Goal: Use online tool/utility: Use online tool/utility

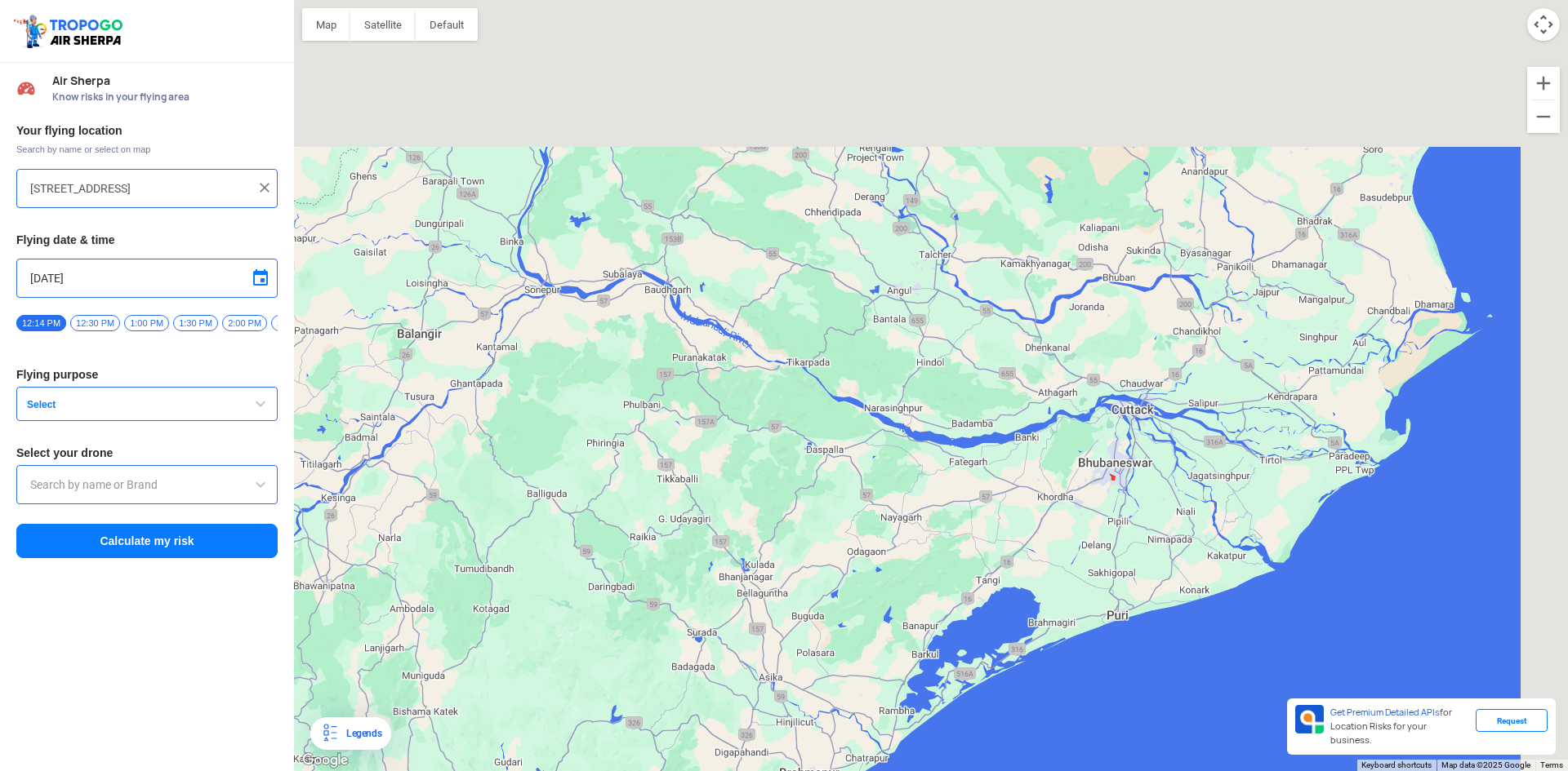
drag, startPoint x: 1155, startPoint y: 150, endPoint x: 979, endPoint y: 363, distance: 276.3
click at [979, 363] on div at bounding box center [931, 386] width 1274 height 771
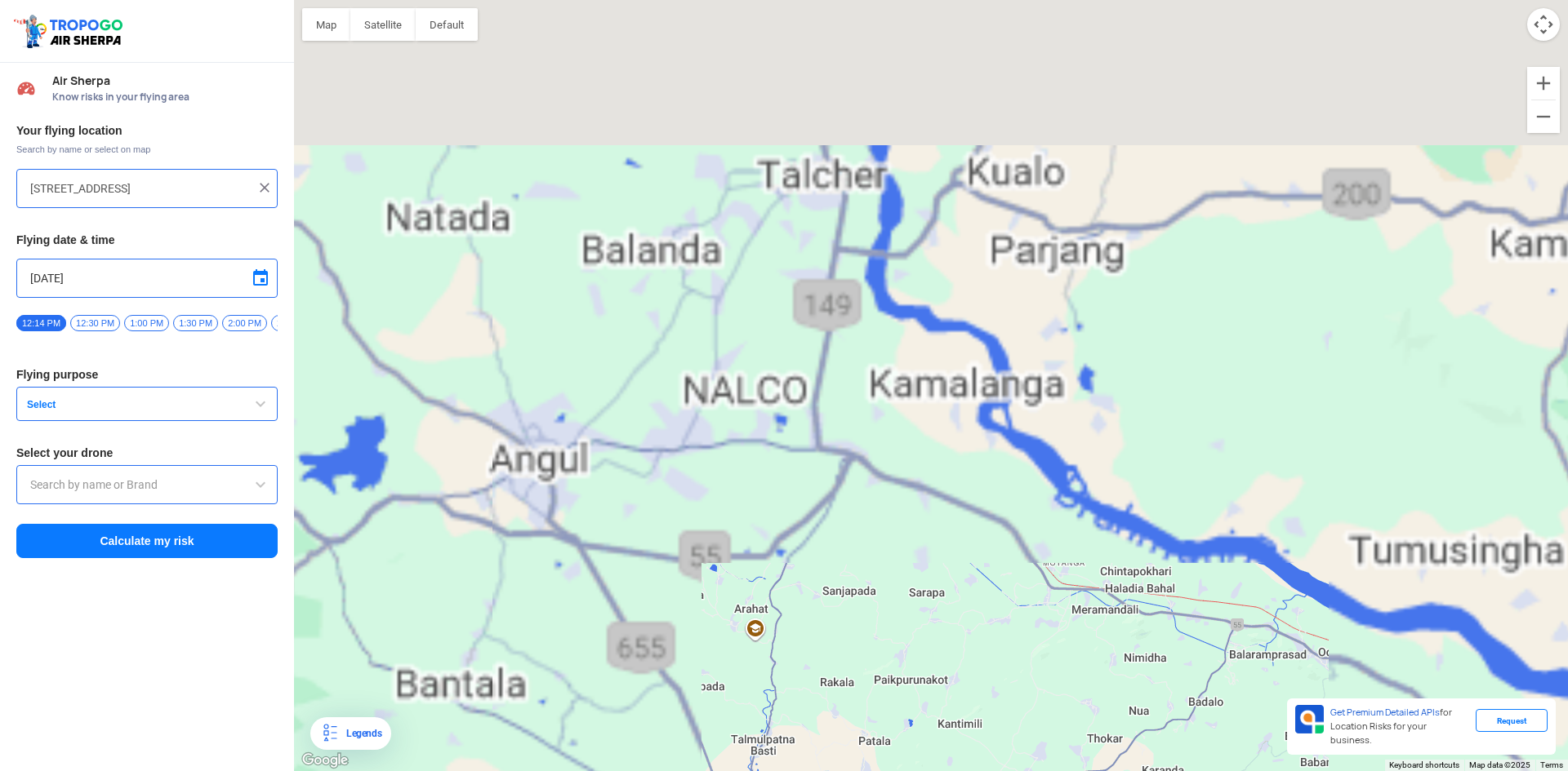
drag, startPoint x: 920, startPoint y: 218, endPoint x: 927, endPoint y: 672, distance: 454.1
click at [927, 672] on div at bounding box center [931, 386] width 1274 height 771
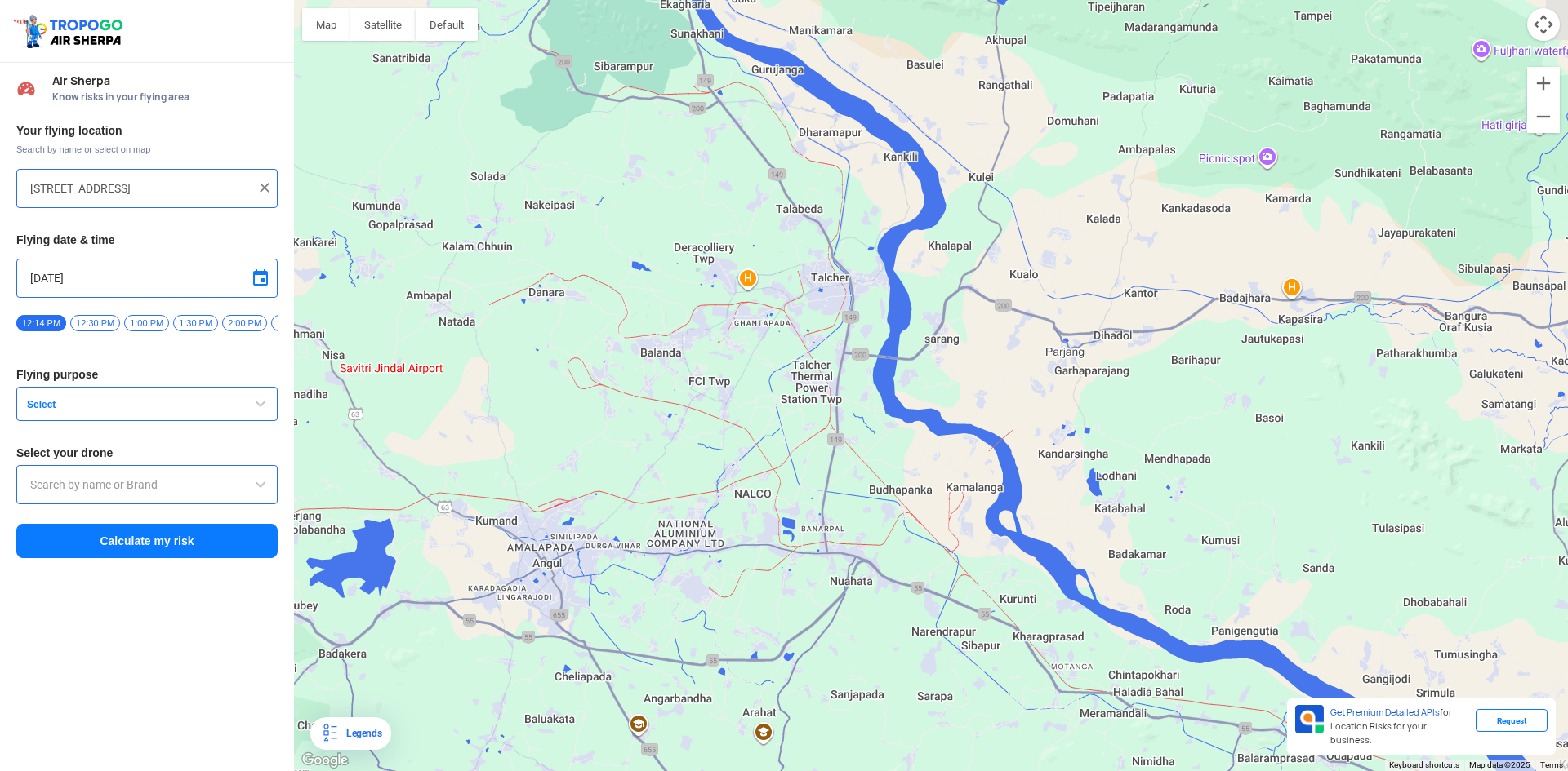
drag, startPoint x: 802, startPoint y: 236, endPoint x: 810, endPoint y: 317, distance: 81.4
click at [810, 317] on div at bounding box center [931, 386] width 1274 height 771
click at [761, 339] on div at bounding box center [931, 386] width 1274 height 771
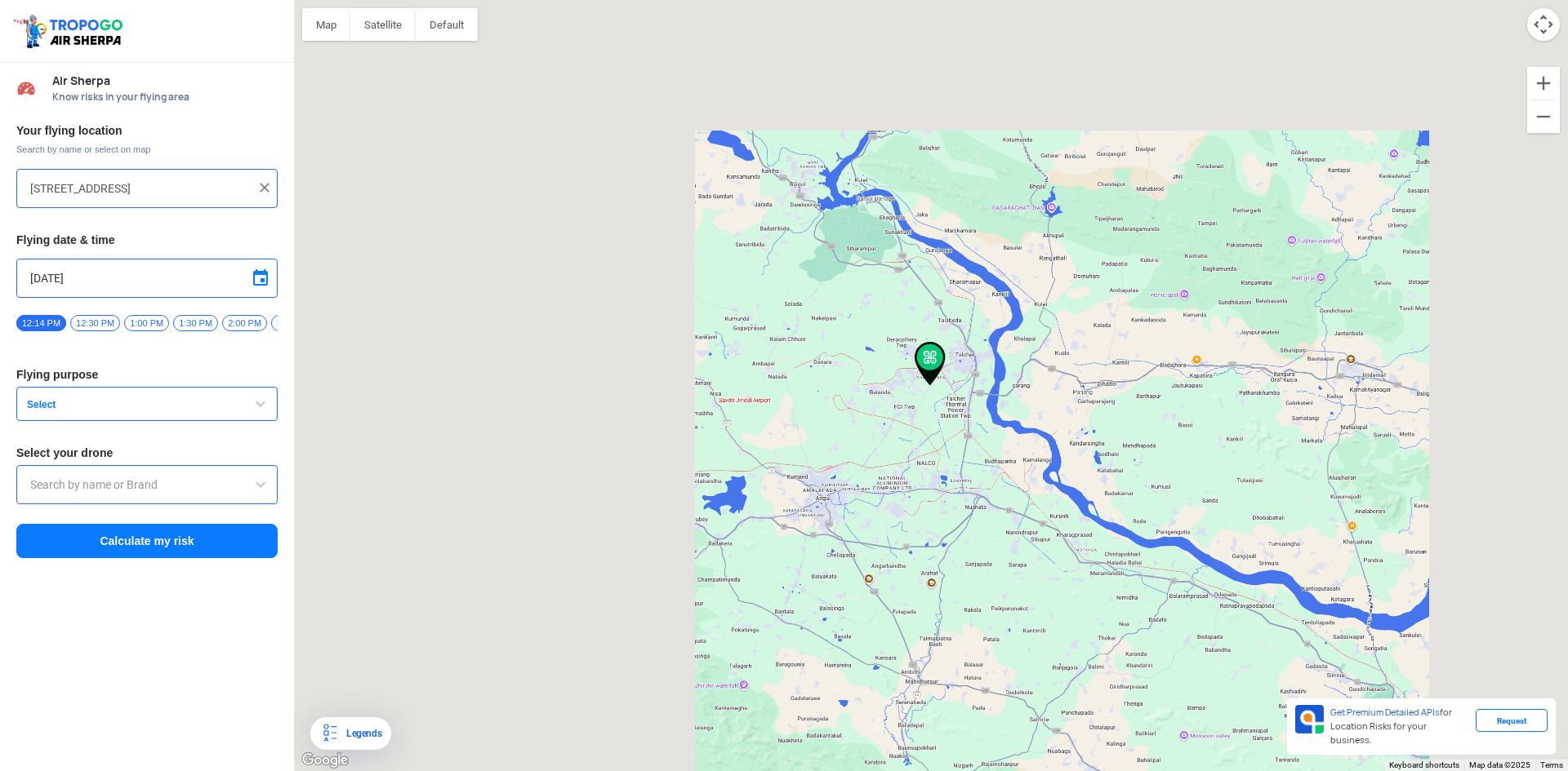
type input "Ghantapada, Dera, Talcher, Odisha 759103, [GEOGRAPHIC_DATA]"
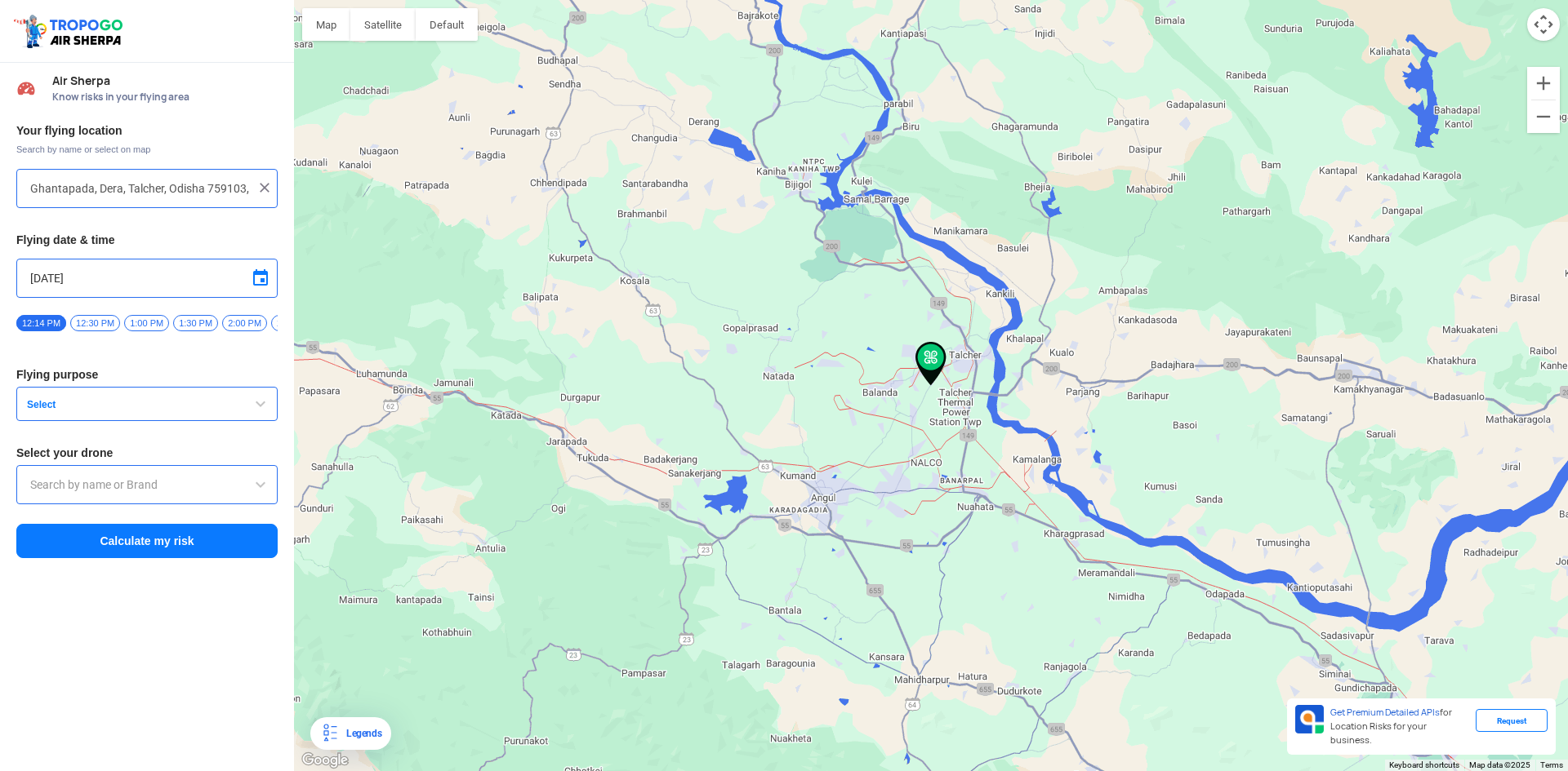
click at [251, 542] on button "Calculate my risk" at bounding box center [147, 540] width 261 height 34
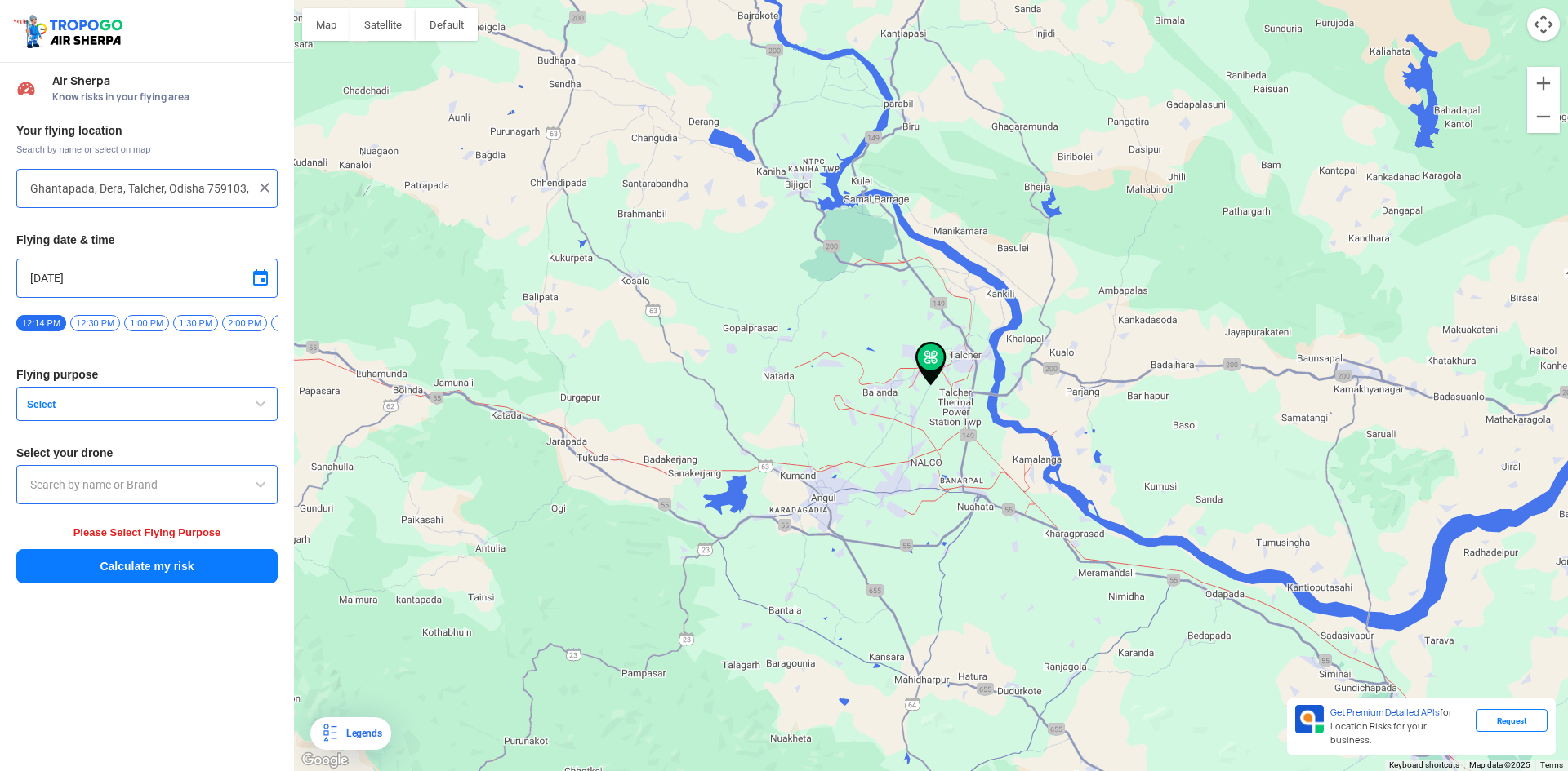
click at [235, 421] on button "Select" at bounding box center [147, 403] width 261 height 34
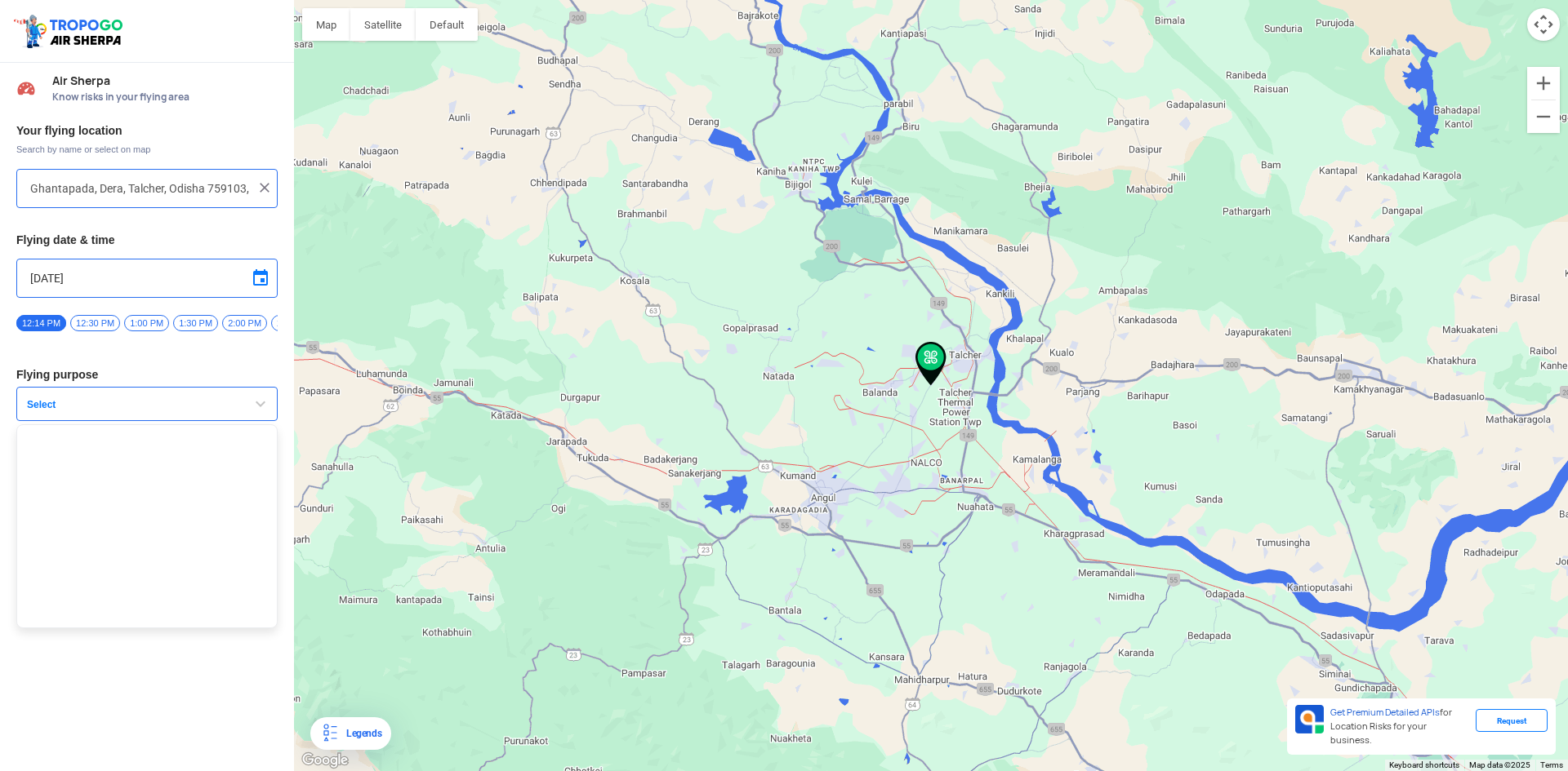
click at [235, 416] on button "Select" at bounding box center [147, 403] width 261 height 34
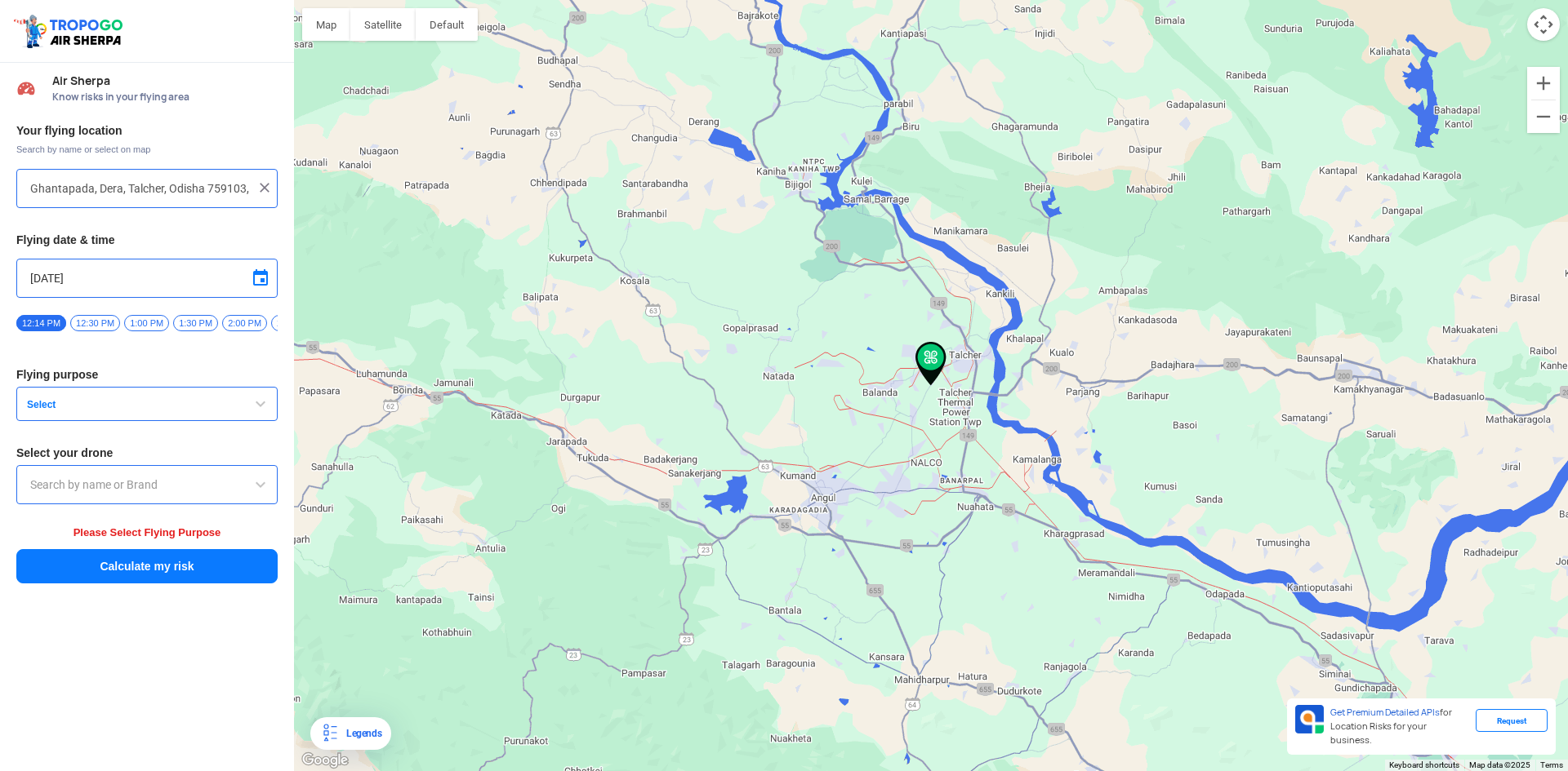
click at [235, 416] on button "Select" at bounding box center [147, 403] width 261 height 34
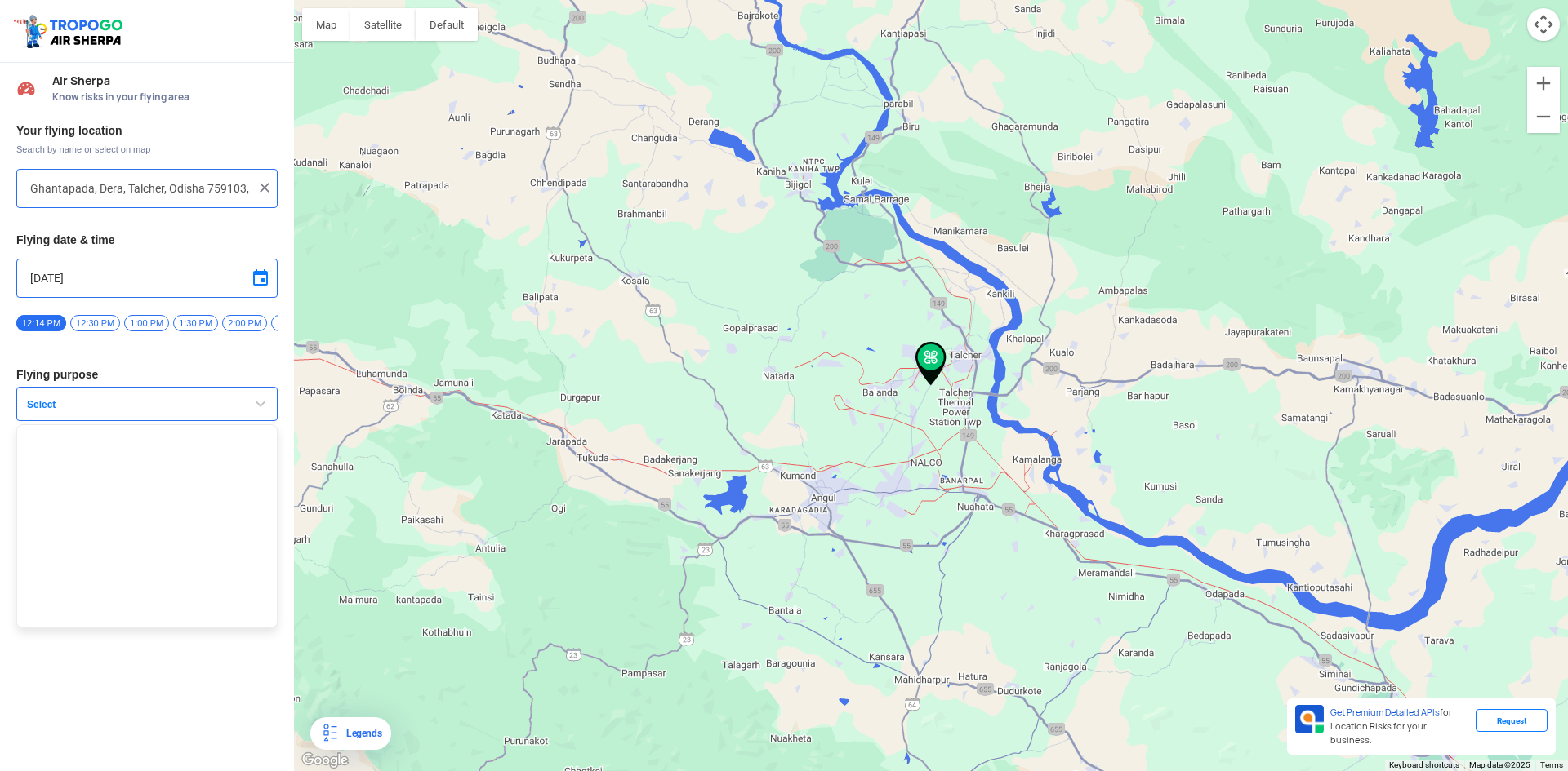
click at [143, 326] on span "1:00 PM" at bounding box center [146, 323] width 45 height 17
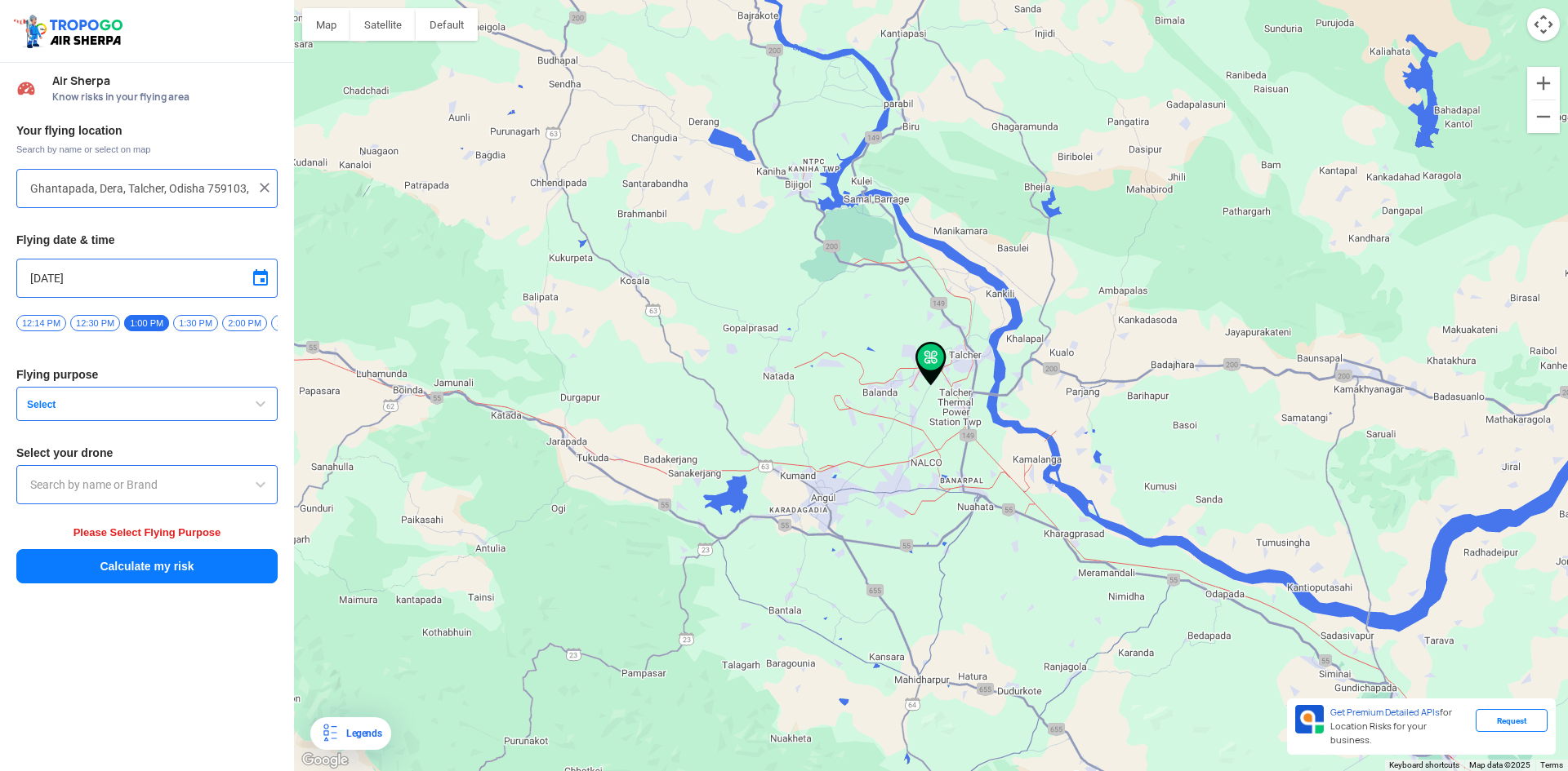
click at [183, 410] on span "Select" at bounding box center [123, 404] width 204 height 13
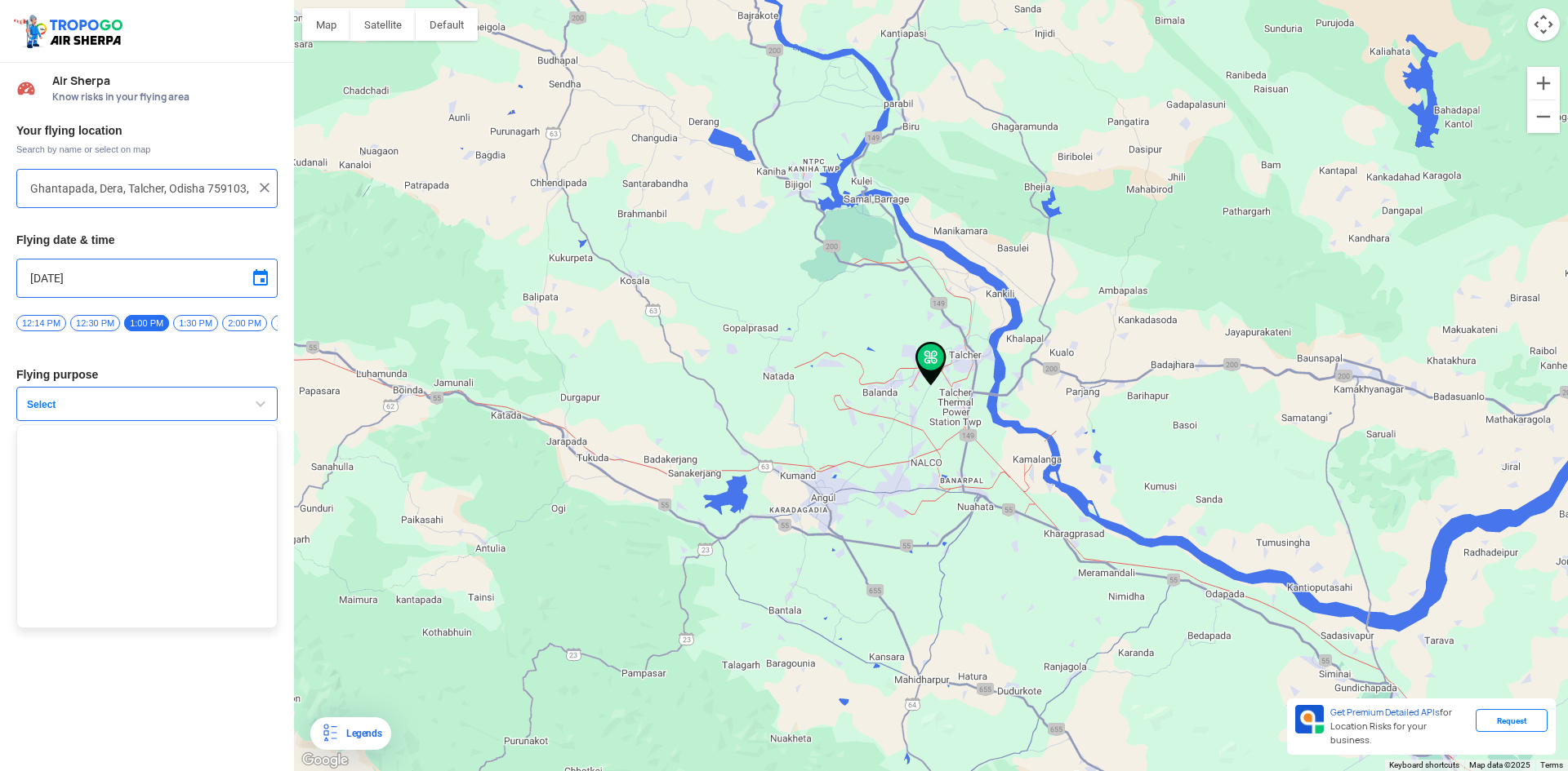
click at [183, 411] on span "Select" at bounding box center [123, 404] width 204 height 13
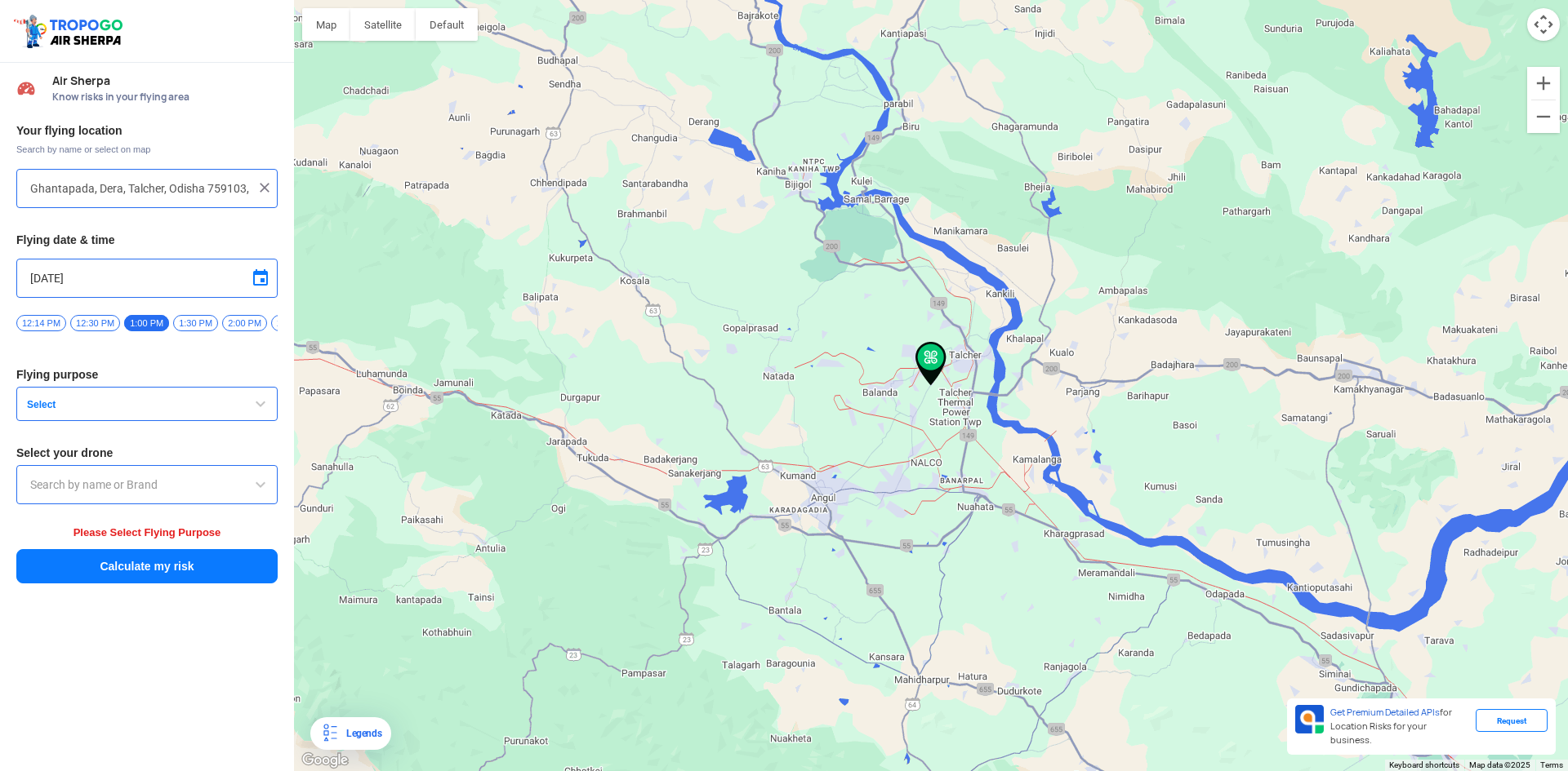
click at [218, 484] on input "text" at bounding box center [147, 485] width 234 height 20
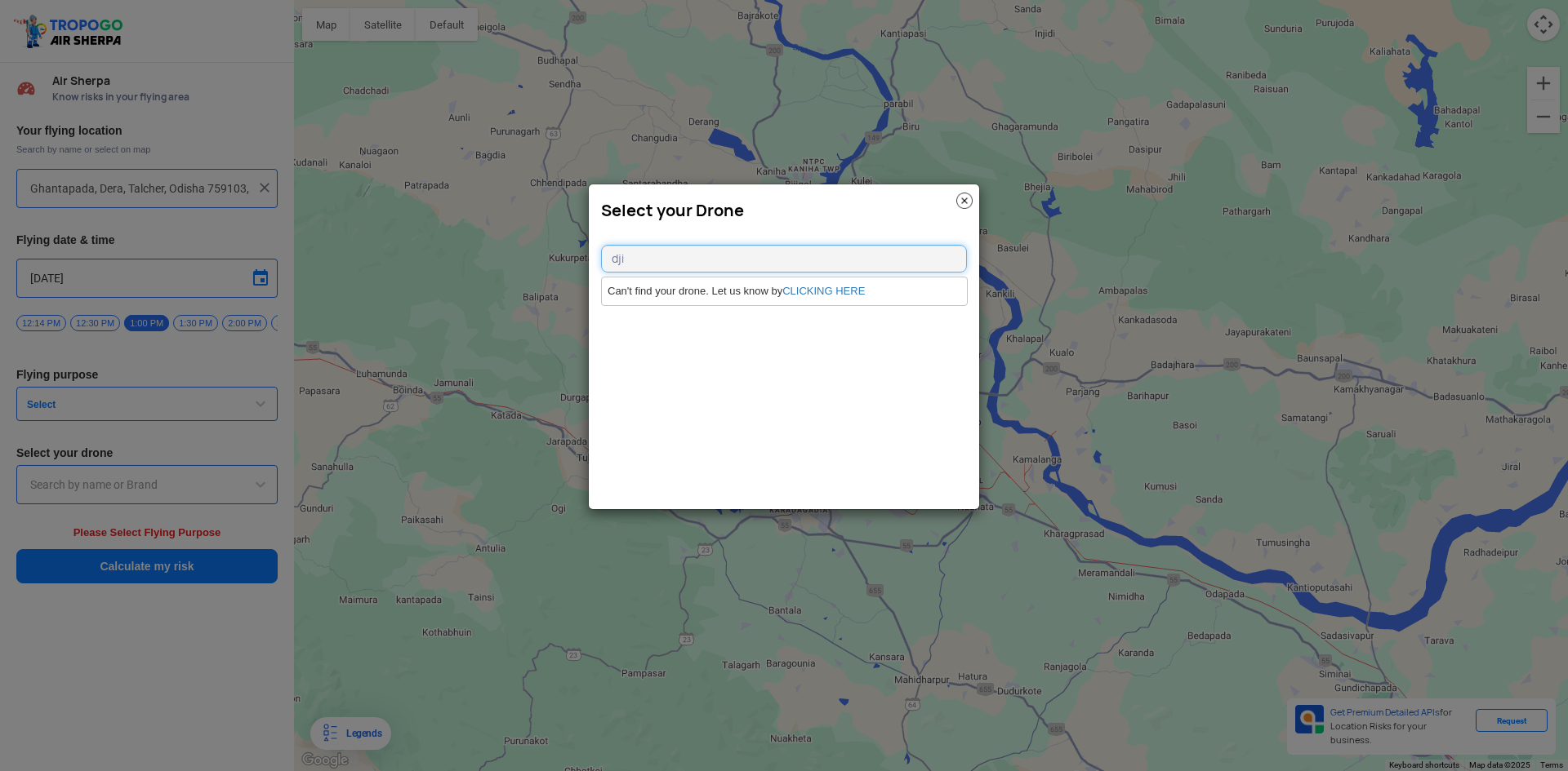
type input "dji"
click at [965, 199] on img at bounding box center [965, 200] width 17 height 17
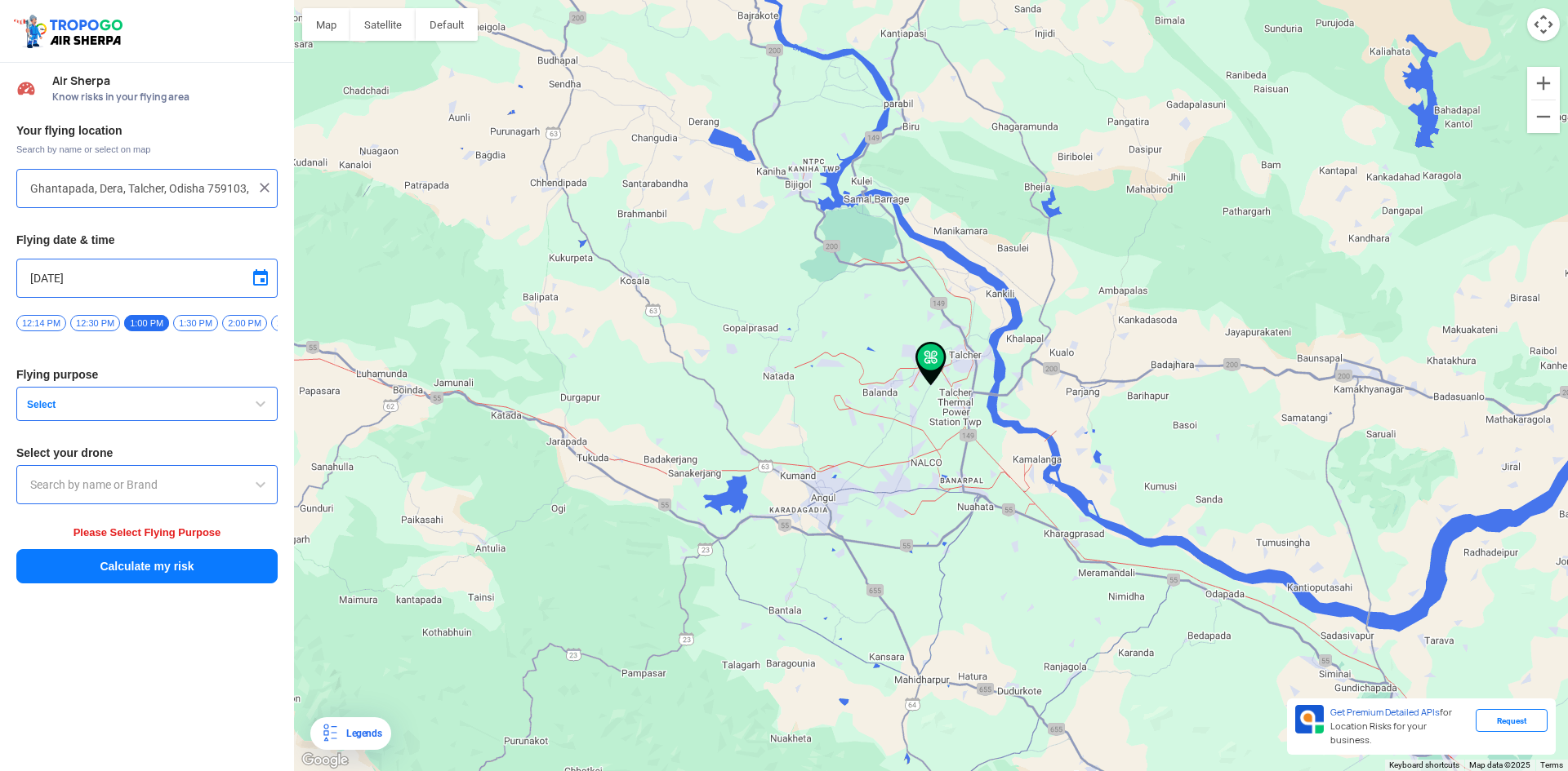
click at [263, 414] on span "button" at bounding box center [260, 404] width 20 height 20
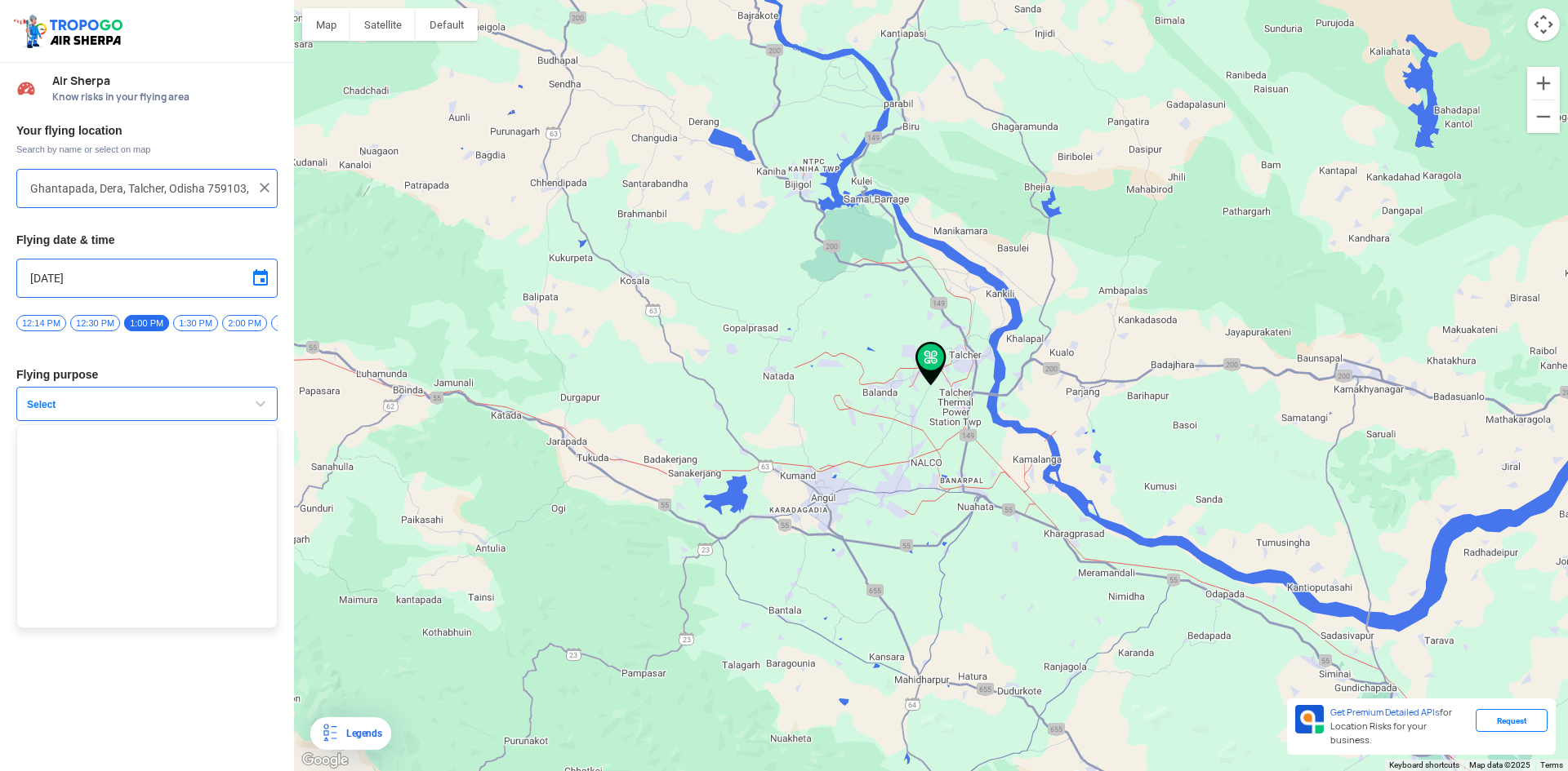
click at [263, 414] on span "button" at bounding box center [260, 404] width 20 height 20
